Goal: Task Accomplishment & Management: Complete application form

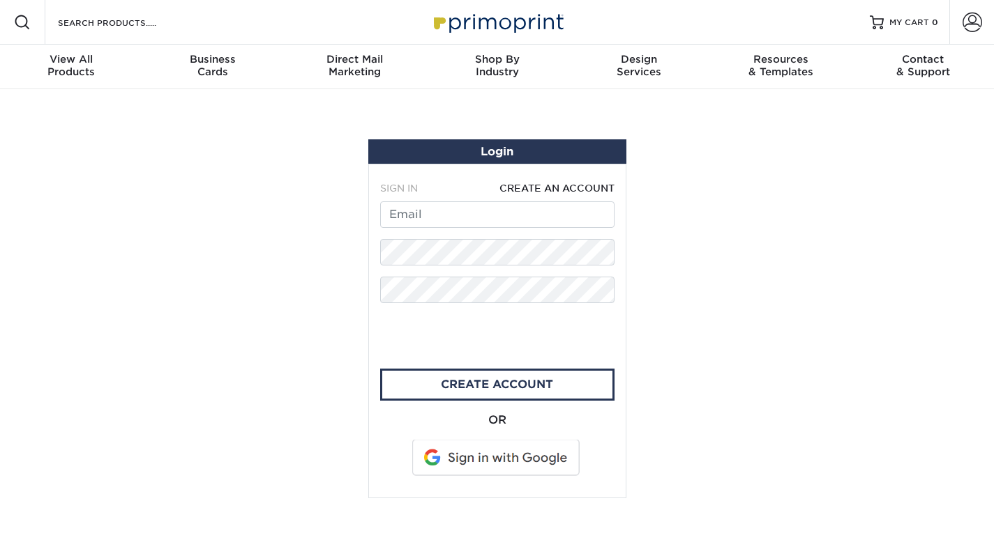
click at [469, 201] on form "SIGN IN CREATE AN ACCOUNT All fields are required. All fields are required. cre…" at bounding box center [497, 330] width 234 height 299
click at [443, 212] on input "text" at bounding box center [497, 215] width 234 height 26
type input "[EMAIL_ADDRESS][DOMAIN_NAME]"
click at [427, 236] on form "SIGN IN CREATE AN ACCOUNT [EMAIL_ADDRESS][DOMAIN_NAME] All fields are required.…" at bounding box center [497, 330] width 234 height 299
click at [337, 317] on section "Login SIGN IN CREATE AN ACCOUNT forgot password? All fields are required. Login…" at bounding box center [497, 319] width 994 height 460
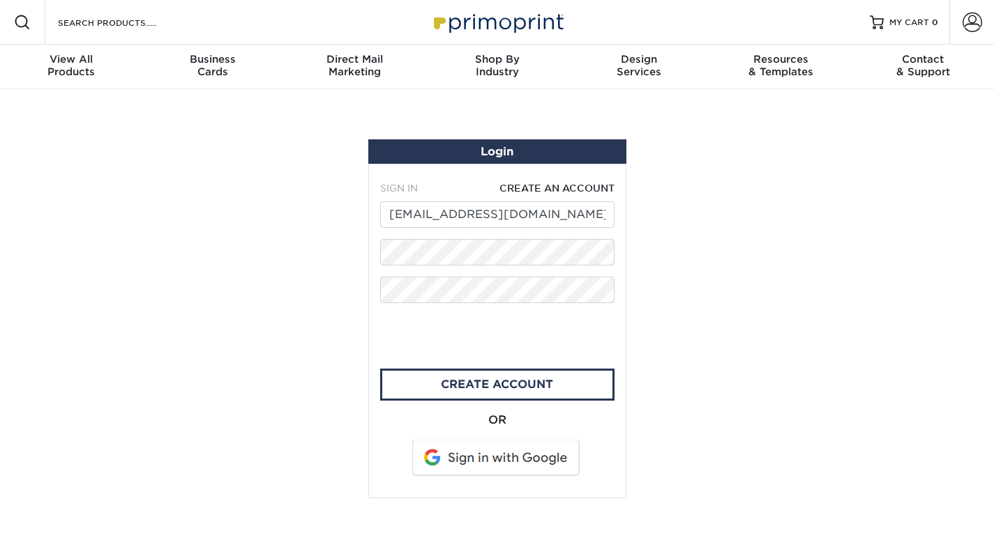
click at [517, 470] on span at bounding box center [497, 458] width 178 height 36
click at [533, 385] on link "create account" at bounding box center [497, 385] width 234 height 32
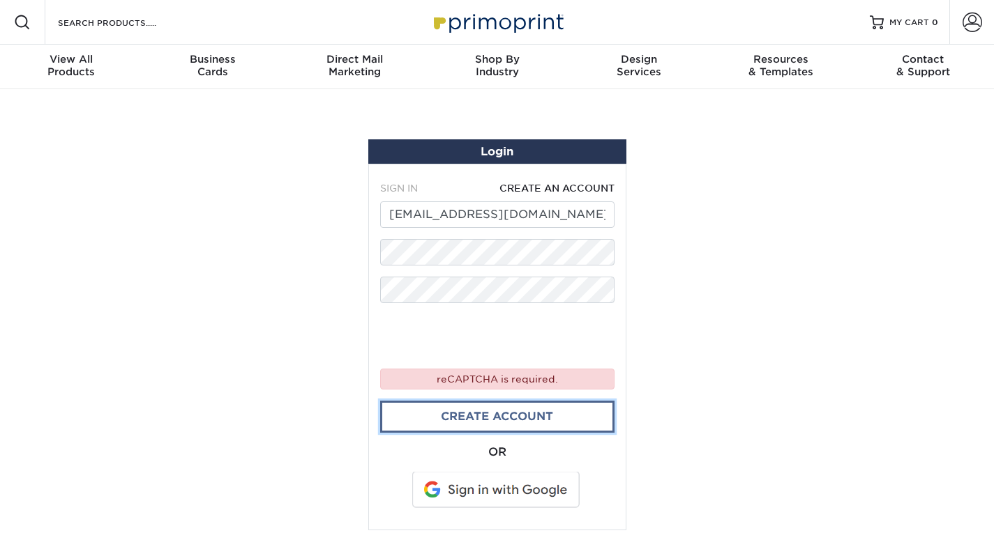
click at [581, 420] on link "create account" at bounding box center [497, 417] width 234 height 32
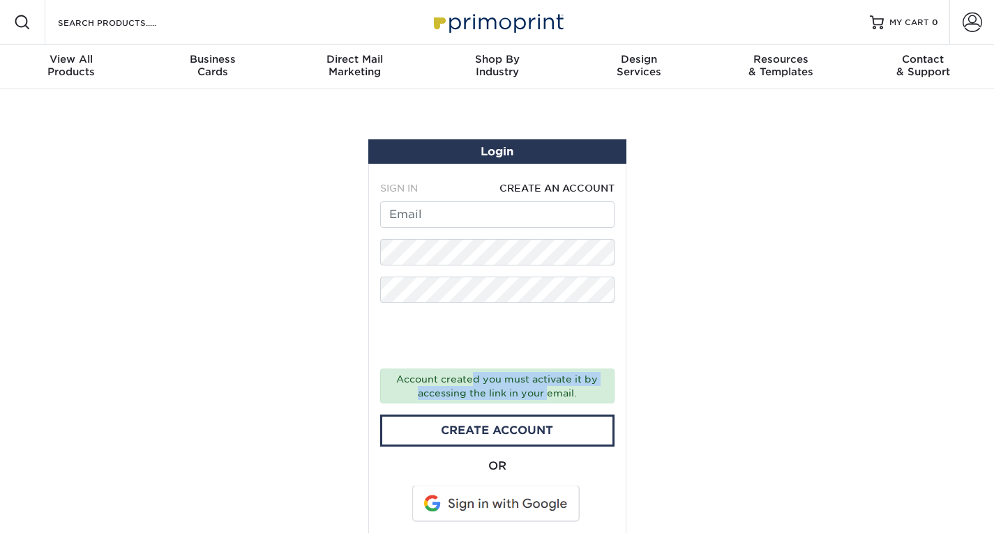
drag, startPoint x: 475, startPoint y: 381, endPoint x: 549, endPoint y: 390, distance: 74.5
click at [549, 390] on div "Account created you must activate it by accessing the link in your email." at bounding box center [497, 387] width 234 height 36
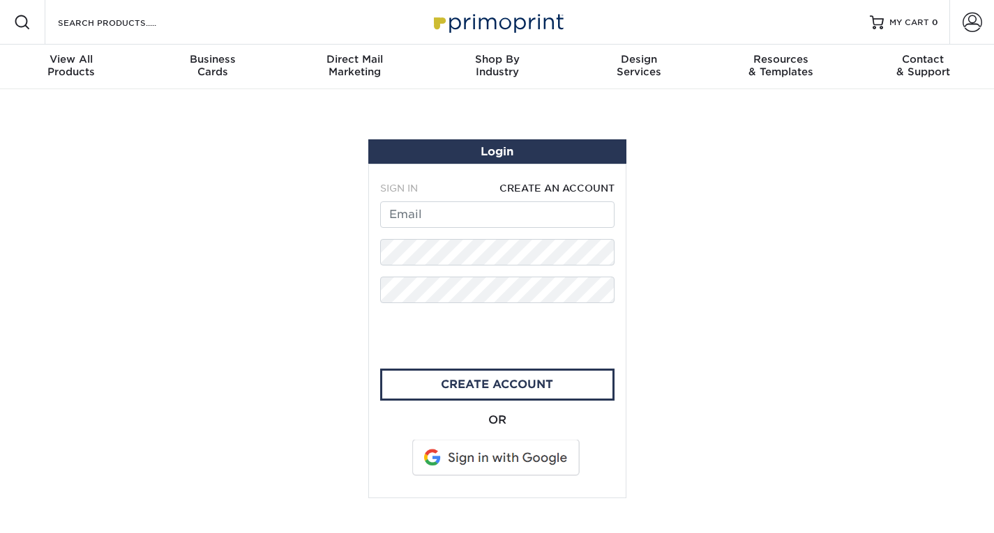
click at [517, 460] on span at bounding box center [497, 458] width 178 height 36
